Goal: Find specific page/section: Find specific page/section

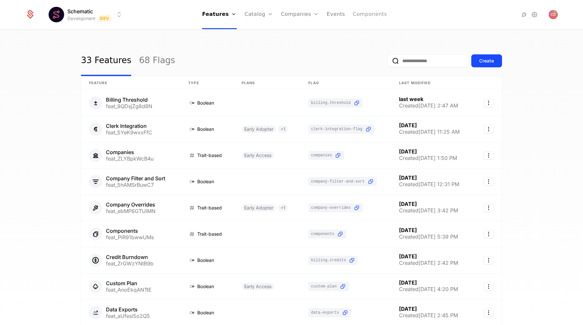
click at [359, 14] on link "Components" at bounding box center [370, 14] width 34 height 29
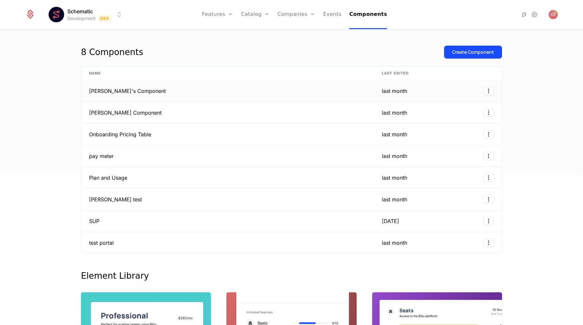
click at [202, 96] on td "[PERSON_NAME]'s Component" at bounding box center [227, 91] width 293 height 22
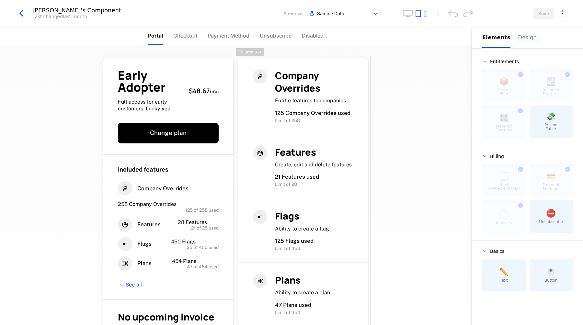
click at [528, 39] on div "Design" at bounding box center [529, 38] width 21 height 8
